Goal: Transaction & Acquisition: Purchase product/service

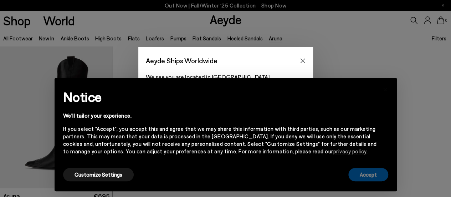
click at [374, 173] on button "Accept" at bounding box center [369, 174] width 40 height 13
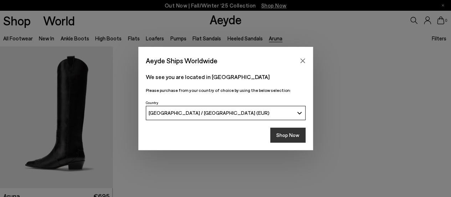
click at [297, 134] on button "Shop Now" at bounding box center [287, 134] width 35 height 15
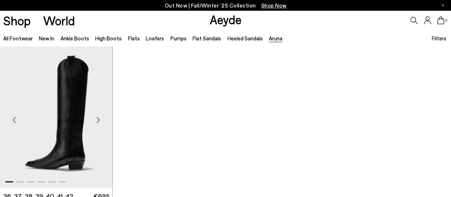
click at [73, 136] on img "1 / 6" at bounding box center [56, 117] width 113 height 142
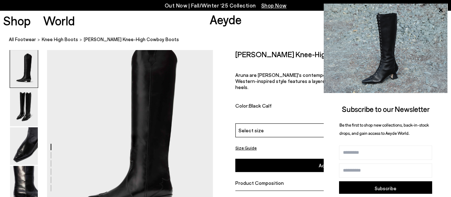
click at [133, 27] on div "Shop World Aeyde 0" at bounding box center [225, 20] width 451 height 19
click at [441, 10] on icon at bounding box center [441, 11] width 4 height 4
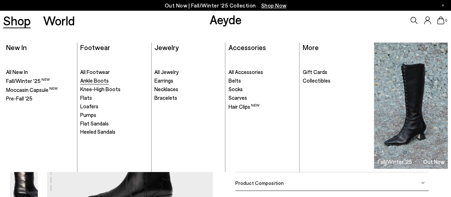
click at [98, 80] on span "Ankle Boots" at bounding box center [94, 80] width 29 height 6
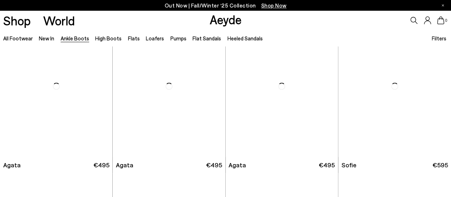
scroll to position [357, 0]
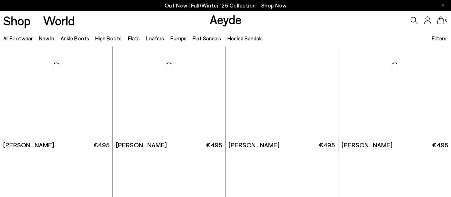
scroll to position [999, 0]
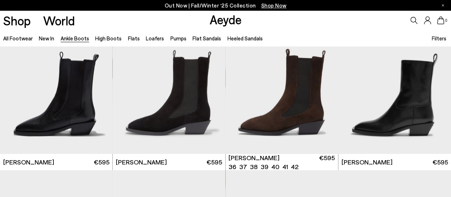
scroll to position [1927, 0]
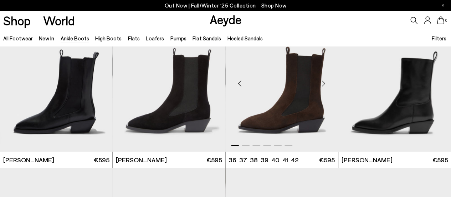
click at [325, 84] on div "Next slide" at bounding box center [323, 83] width 21 height 21
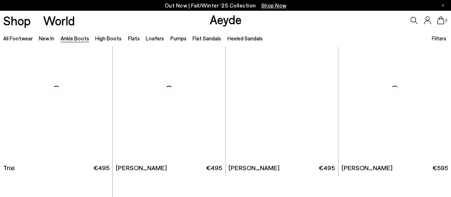
scroll to position [3175, 0]
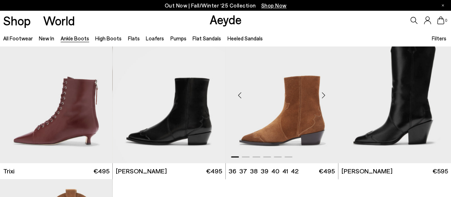
click at [326, 93] on div "Next slide" at bounding box center [323, 94] width 21 height 21
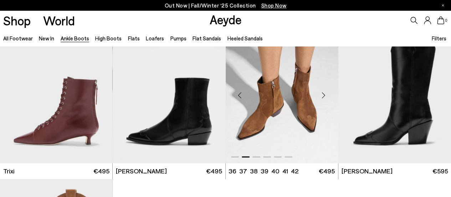
click at [326, 93] on div "Next slide" at bounding box center [323, 94] width 21 height 21
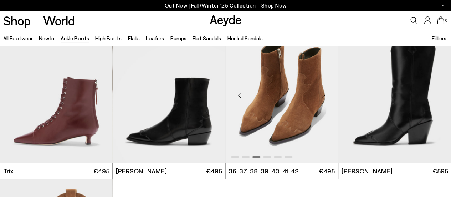
click at [326, 93] on div "Next slide" at bounding box center [323, 94] width 21 height 21
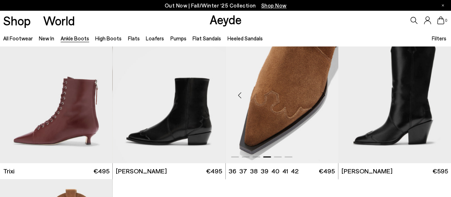
click at [326, 93] on div "Next slide" at bounding box center [323, 94] width 21 height 21
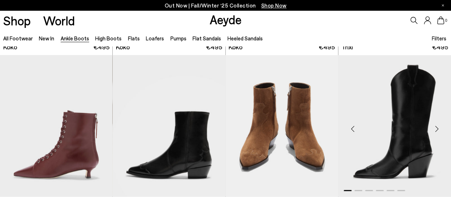
scroll to position [3140, 0]
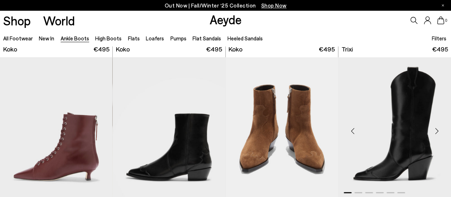
click at [436, 127] on div "Next slide" at bounding box center [436, 130] width 21 height 21
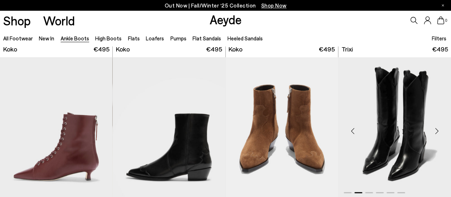
click at [435, 133] on div "Next slide" at bounding box center [436, 130] width 21 height 21
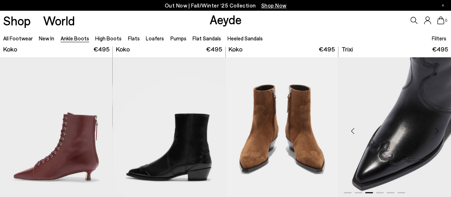
click at [434, 130] on div "Next slide" at bounding box center [436, 130] width 21 height 21
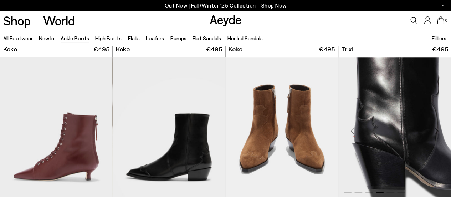
click at [434, 130] on div "Next slide" at bounding box center [436, 130] width 21 height 21
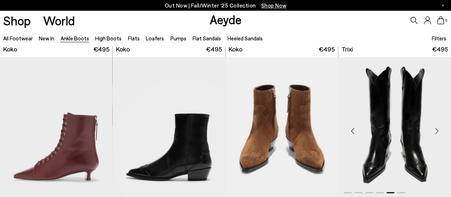
click at [434, 130] on div "Next slide" at bounding box center [436, 130] width 21 height 21
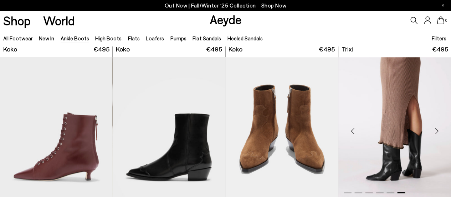
click at [434, 130] on div "Next slide" at bounding box center [436, 130] width 21 height 21
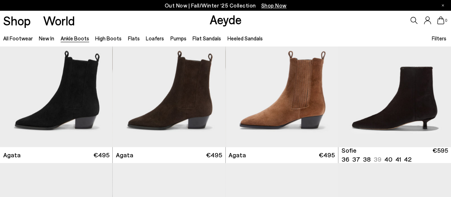
scroll to position [357, 0]
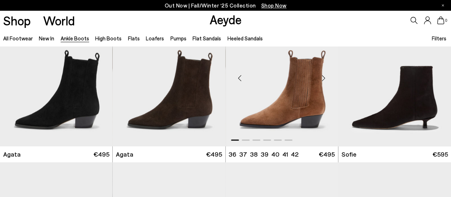
click at [324, 78] on div "Next slide" at bounding box center [323, 77] width 21 height 21
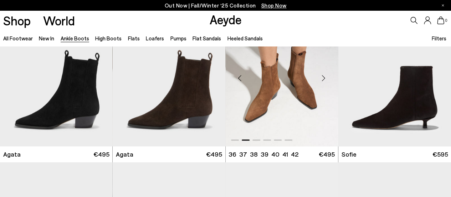
click at [321, 80] on div "Next slide" at bounding box center [323, 77] width 21 height 21
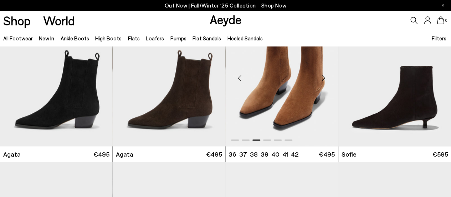
click at [321, 80] on div "Next slide" at bounding box center [323, 77] width 21 height 21
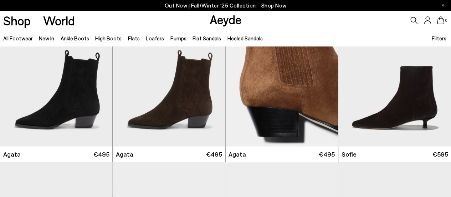
click at [108, 39] on link "High Boots" at bounding box center [108, 38] width 26 height 6
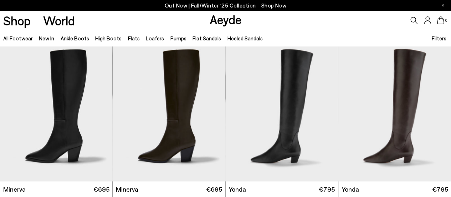
scroll to position [392, 0]
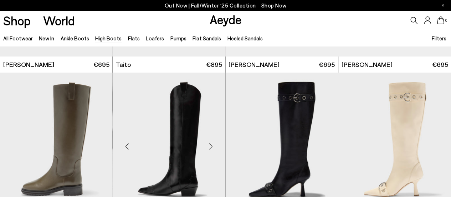
scroll to position [1427, 0]
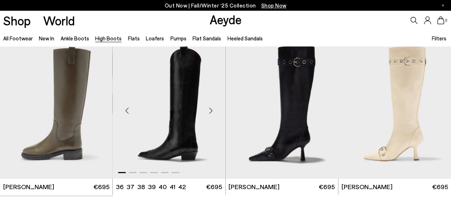
click at [211, 108] on div "Next slide" at bounding box center [211, 110] width 21 height 21
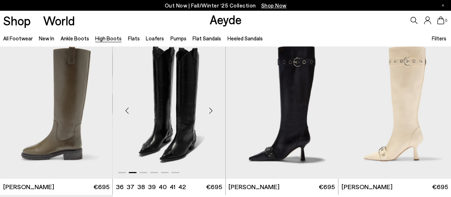
click at [211, 108] on div "Next slide" at bounding box center [211, 110] width 21 height 21
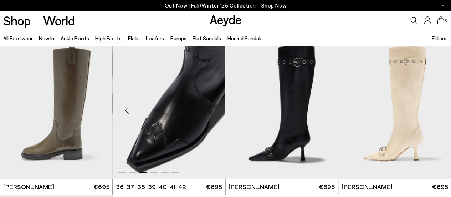
click at [211, 108] on div "Next slide" at bounding box center [211, 110] width 21 height 21
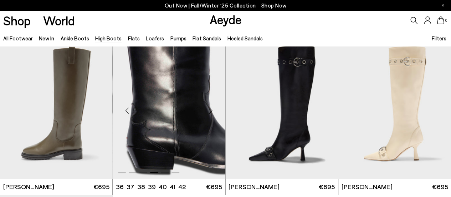
click at [211, 108] on div "Next slide" at bounding box center [211, 110] width 21 height 21
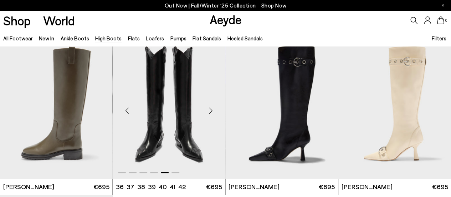
click at [211, 108] on div "Next slide" at bounding box center [211, 110] width 21 height 21
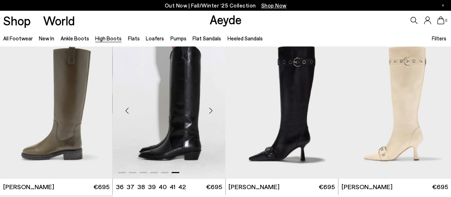
click at [211, 108] on div "Next slide" at bounding box center [211, 110] width 21 height 21
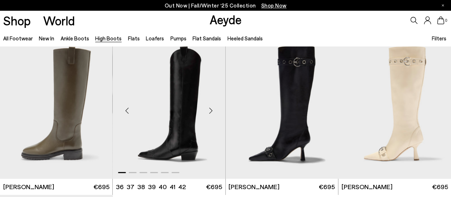
click at [177, 140] on img "1 / 6" at bounding box center [169, 108] width 113 height 142
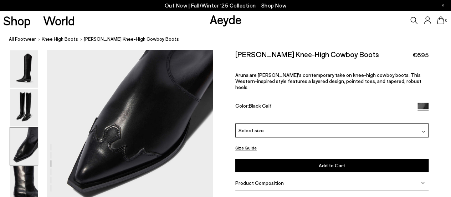
scroll to position [571, 0]
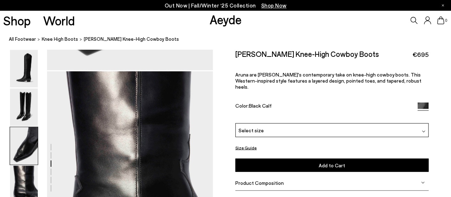
click at [313, 125] on div "Select size" at bounding box center [331, 130] width 193 height 14
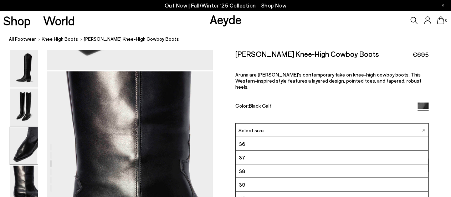
click at [354, 74] on span "Aruna are [PERSON_NAME]'s contemporary take on knee-high cowboy boots. This Wes…" at bounding box center [328, 81] width 186 height 18
